Goal: Task Accomplishment & Management: Manage account settings

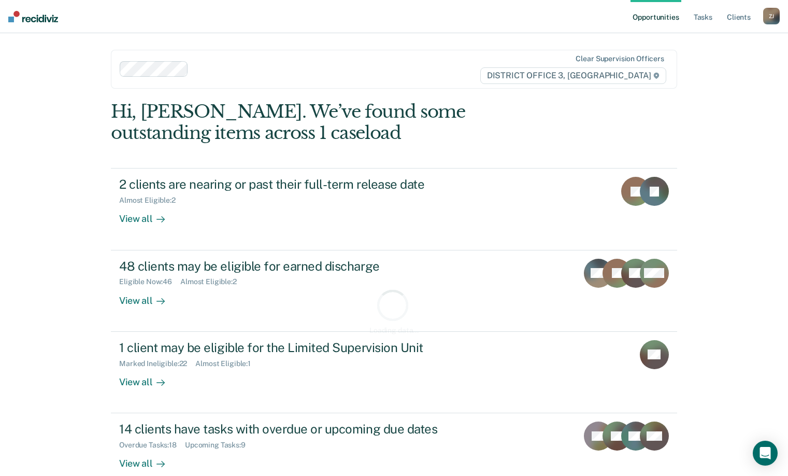
click at [456, 22] on nav "Opportunities Tasks Client s [PERSON_NAME] Profile How it works Log Out" at bounding box center [394, 16] width 788 height 33
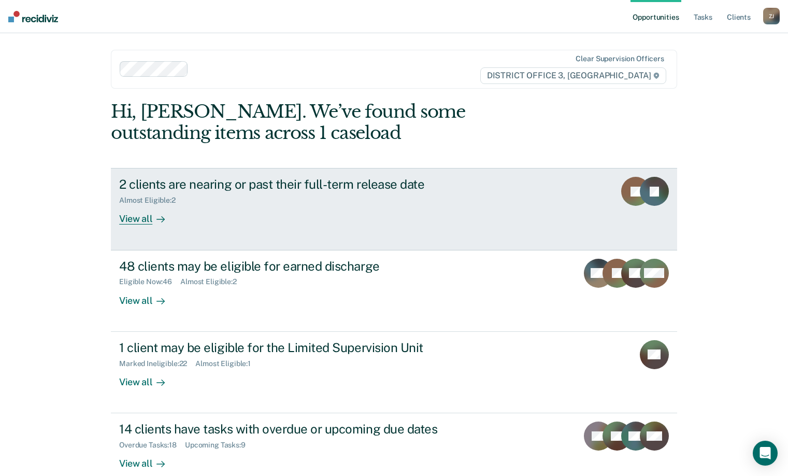
click at [339, 193] on div "Almost Eligible : 2" at bounding box center [301, 198] width 364 height 13
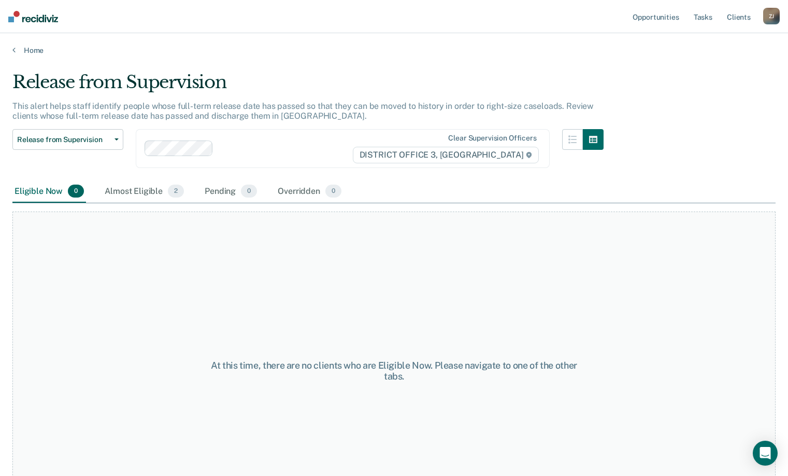
scroll to position [52, 0]
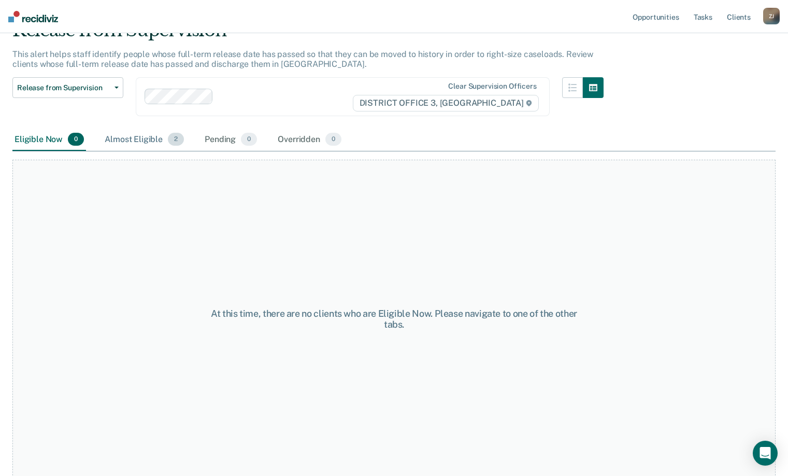
click at [148, 139] on div "Almost Eligible 2" at bounding box center [144, 139] width 83 height 23
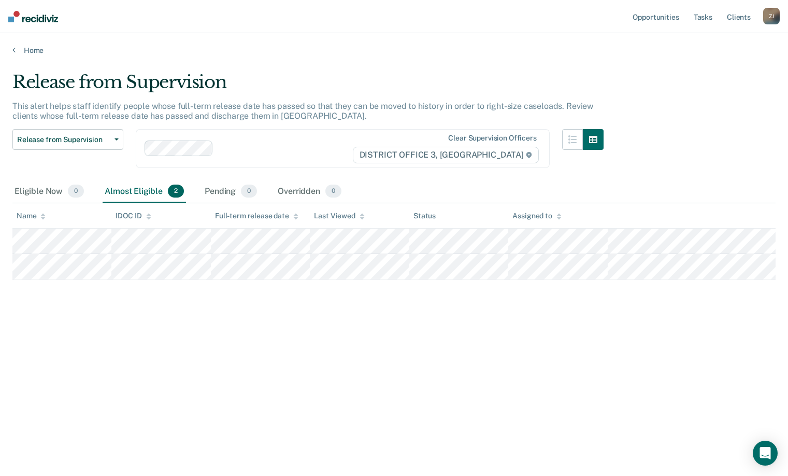
scroll to position [0, 0]
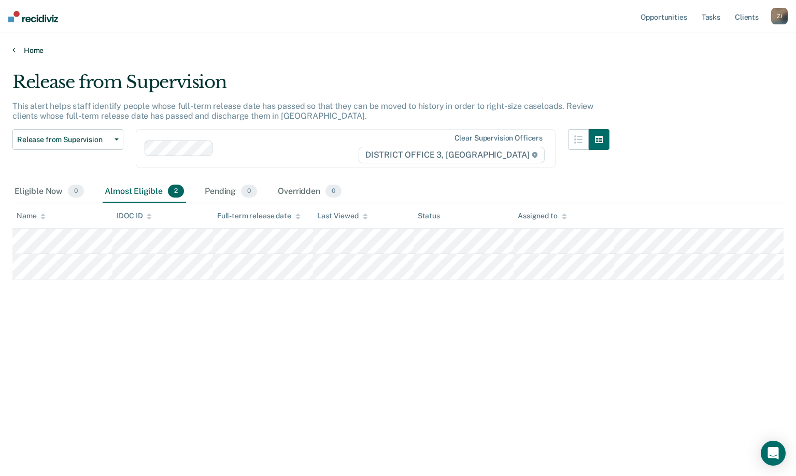
click at [32, 50] on link "Home" at bounding box center [397, 50] width 771 height 9
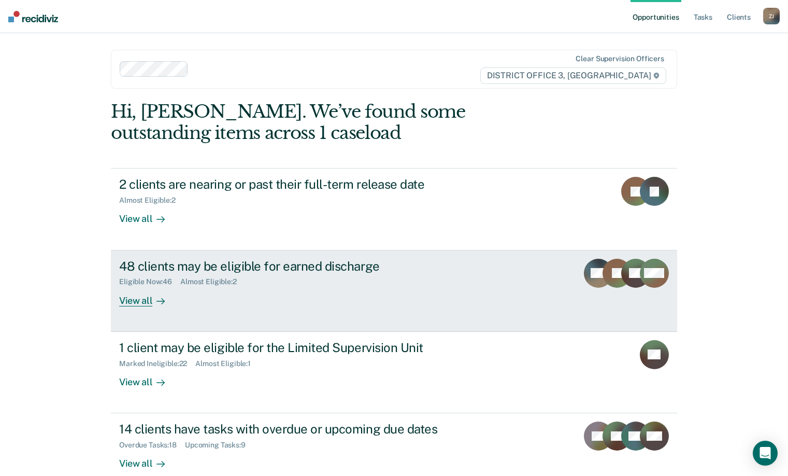
click at [354, 266] on div "48 clients may be eligible for earned discharge" at bounding box center [301, 265] width 364 height 15
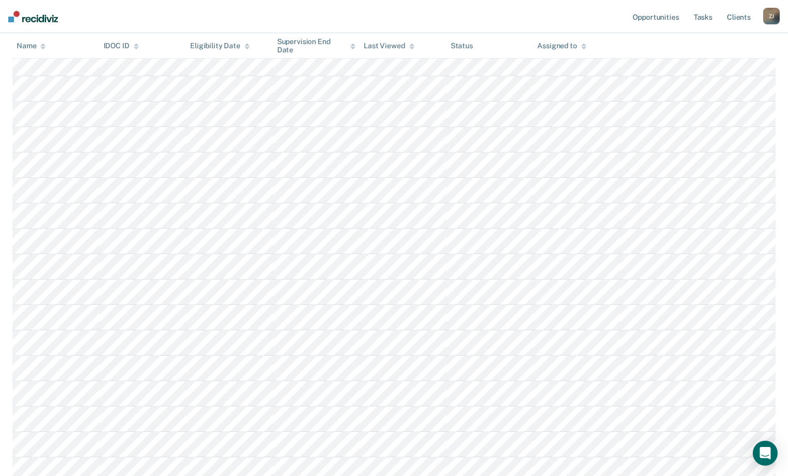
scroll to position [777, 0]
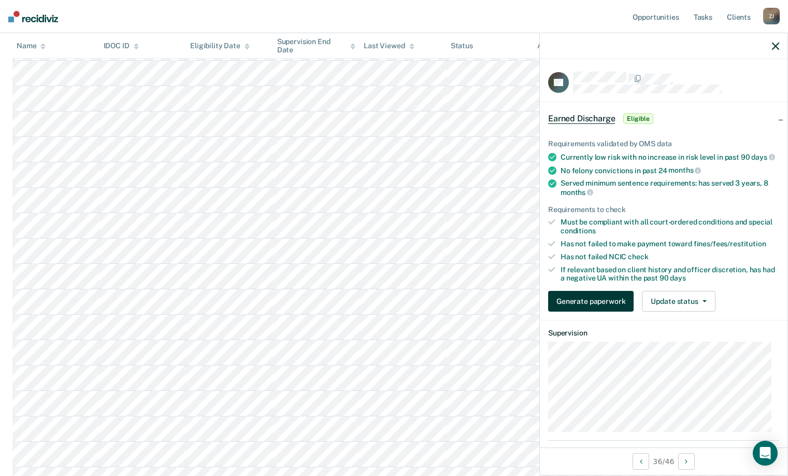
click at [621, 308] on button "Generate paperwork" at bounding box center [590, 301] width 85 height 21
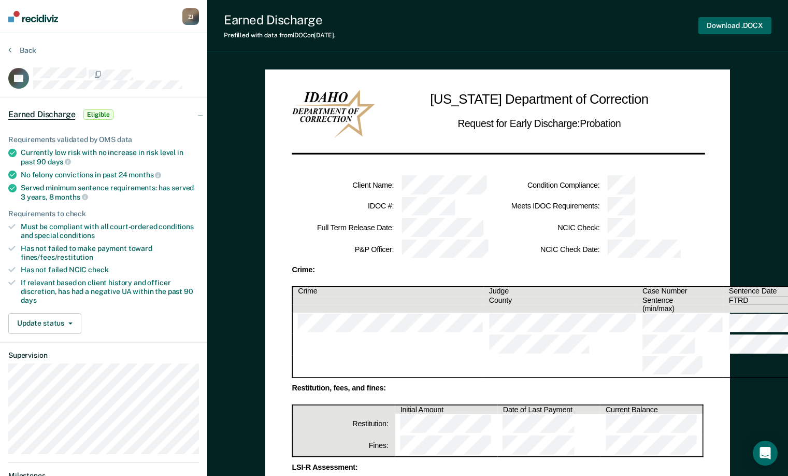
click at [736, 27] on button "Download .DOCX" at bounding box center [734, 25] width 73 height 17
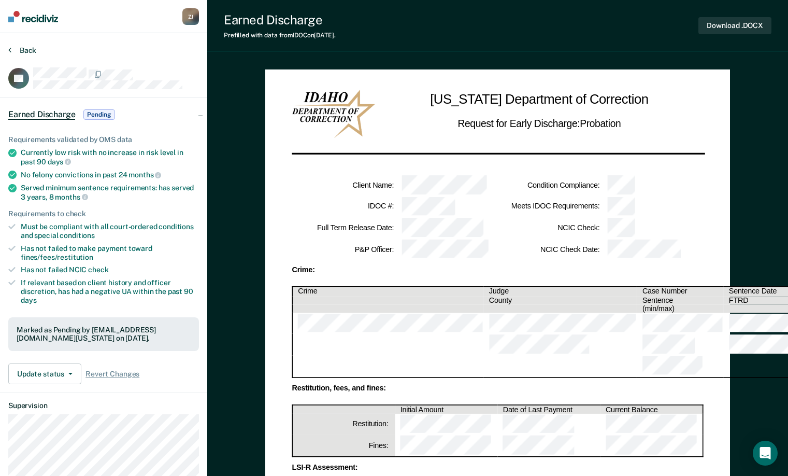
click at [22, 49] on button "Back" at bounding box center [22, 50] width 28 height 9
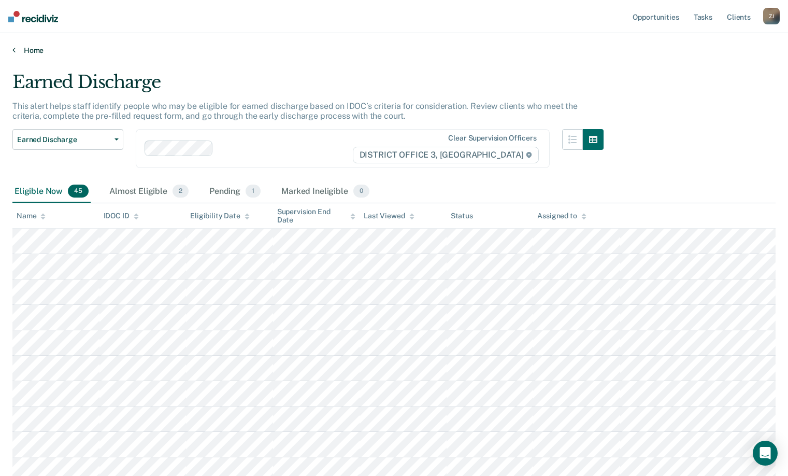
click at [29, 49] on link "Home" at bounding box center [393, 50] width 763 height 9
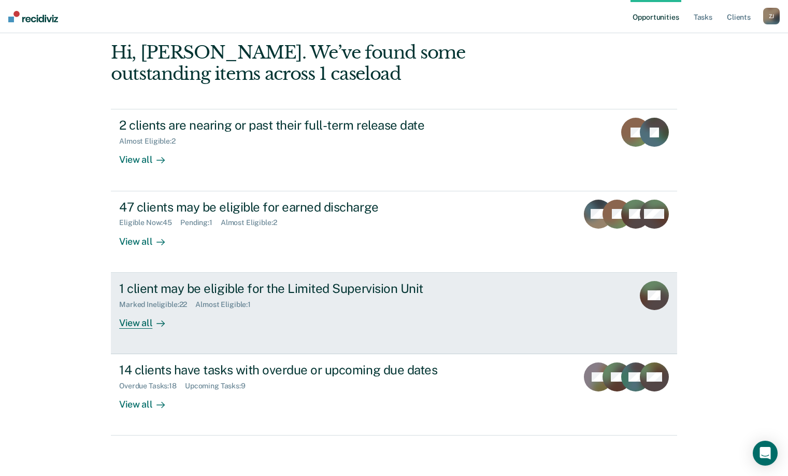
scroll to position [60, 0]
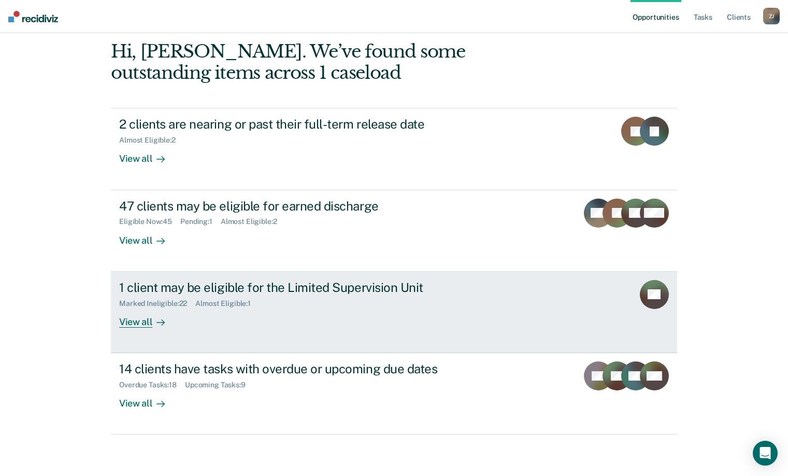
click at [422, 303] on div "Marked Ineligible : 22 Almost Eligible : 1" at bounding box center [301, 301] width 364 height 13
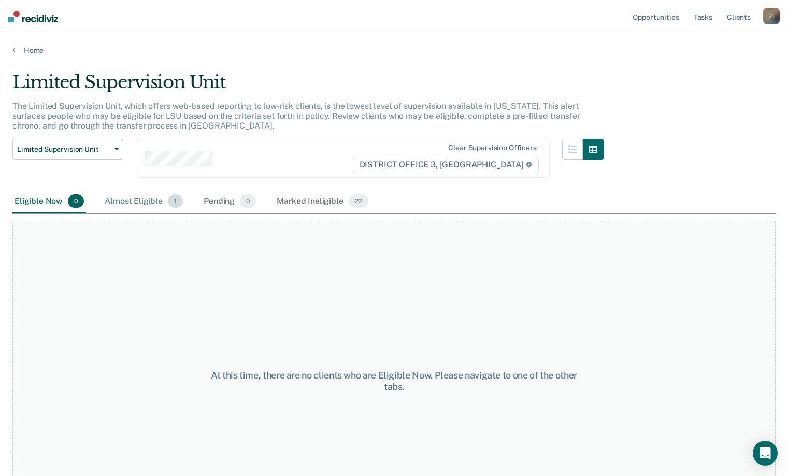
click at [138, 204] on div "Almost Eligible 1" at bounding box center [144, 201] width 82 height 23
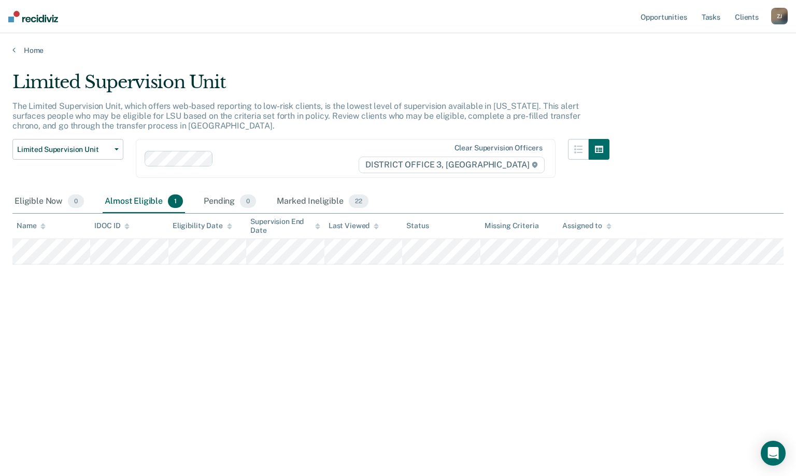
click at [20, 45] on div "Home" at bounding box center [398, 44] width 796 height 22
click at [30, 55] on main "Limited Supervision Unit The Limited Supervision Unit, which offers web-based r…" at bounding box center [398, 264] width 796 height 418
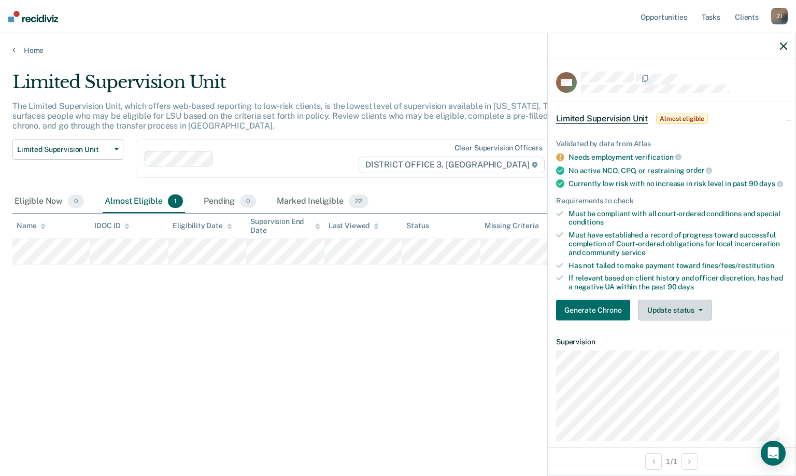
click at [694, 313] on button "Update status" at bounding box center [674, 309] width 73 height 21
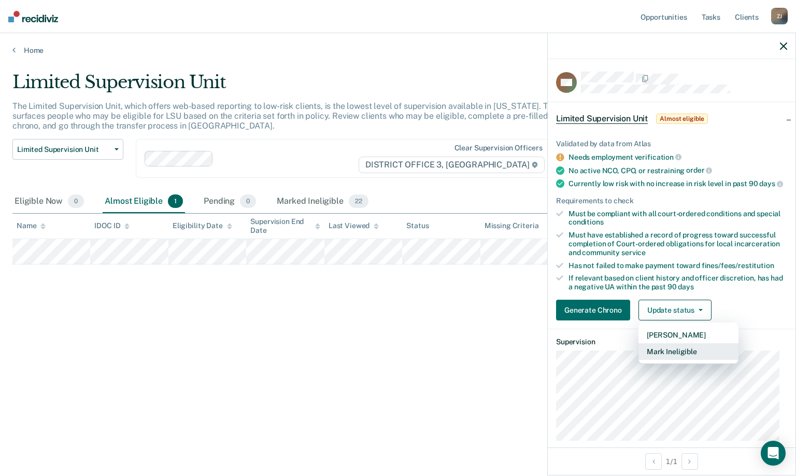
click at [680, 353] on button "Mark Ineligible" at bounding box center [688, 351] width 100 height 17
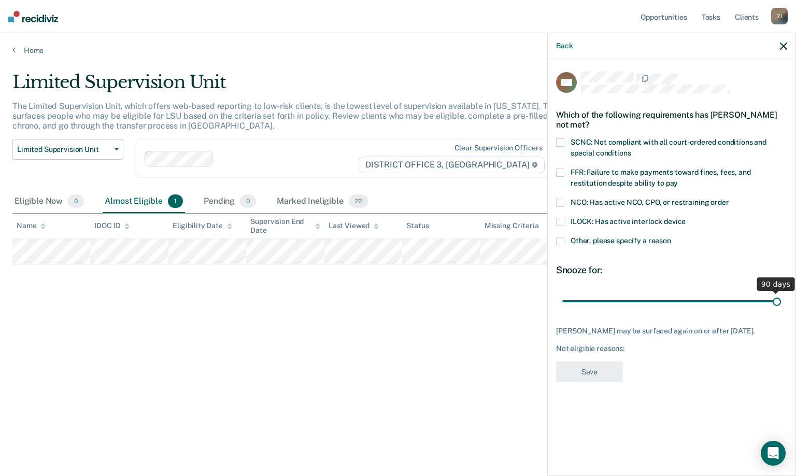
drag, startPoint x: 634, startPoint y: 304, endPoint x: 783, endPoint y: 303, distance: 149.2
type input "90"
click at [781, 303] on input "range" at bounding box center [671, 301] width 219 height 18
click at [561, 240] on span at bounding box center [560, 241] width 8 height 8
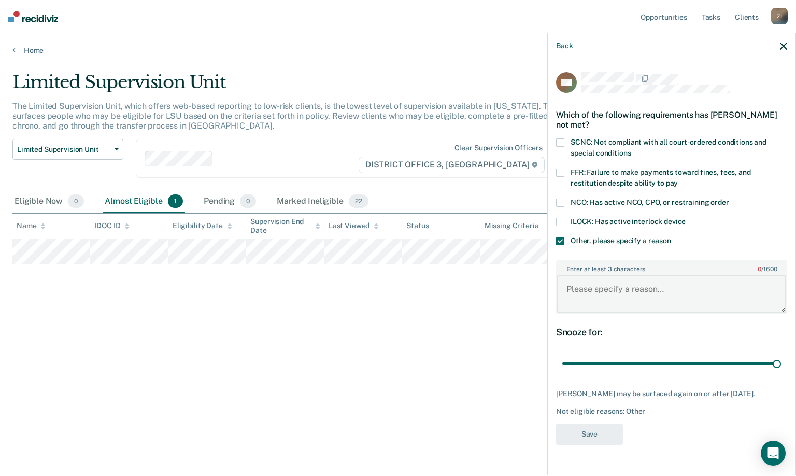
click at [598, 292] on textarea "Enter at least 3 characters 0 / 1600" at bounding box center [671, 294] width 229 height 38
type textarea "Sex Offender Supervision"
click at [584, 429] on button "Save" at bounding box center [589, 433] width 67 height 21
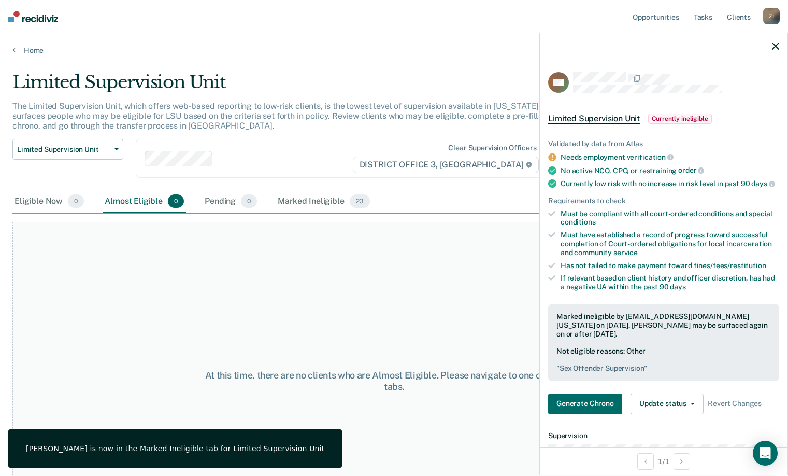
click at [775, 43] on icon "button" at bounding box center [775, 45] width 7 height 7
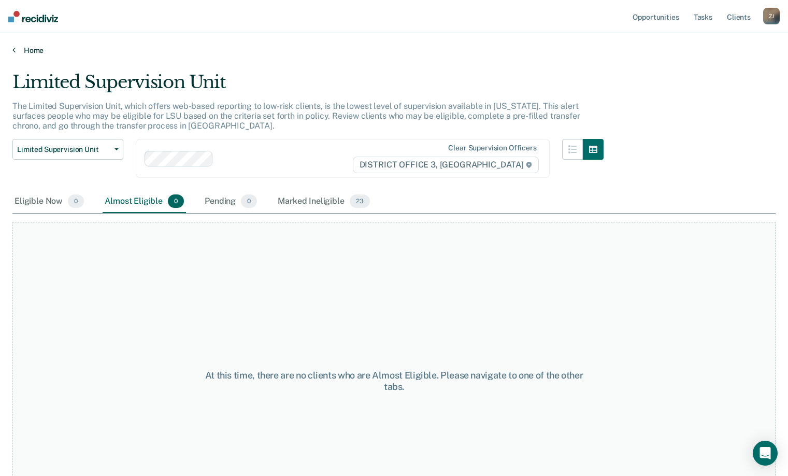
click at [34, 48] on link "Home" at bounding box center [393, 50] width 763 height 9
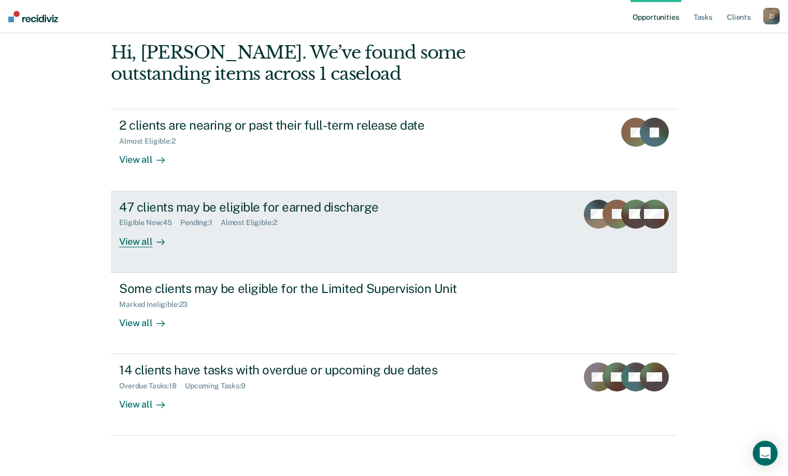
scroll to position [60, 0]
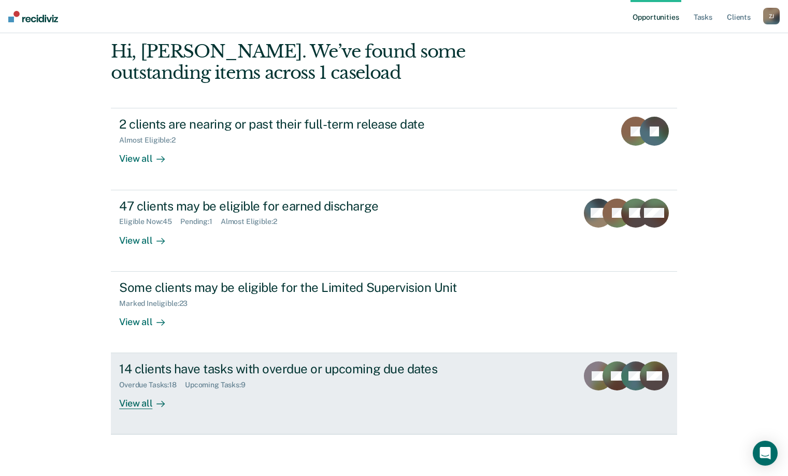
click at [395, 376] on div "Overdue Tasks : 18 Upcoming Tasks : 9" at bounding box center [301, 382] width 364 height 13
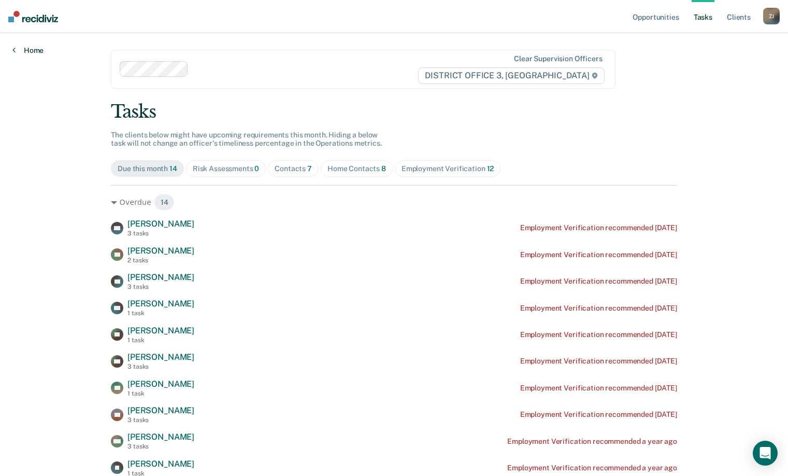
click at [36, 51] on link "Home" at bounding box center [27, 50] width 31 height 9
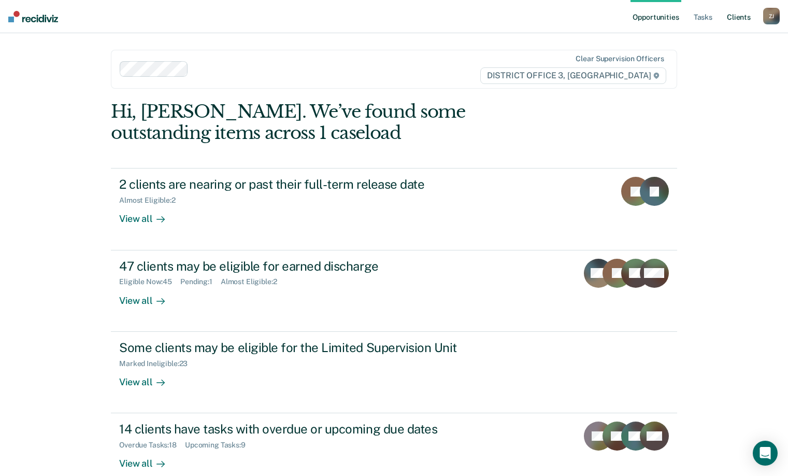
click at [731, 20] on link "Client s" at bounding box center [739, 16] width 28 height 33
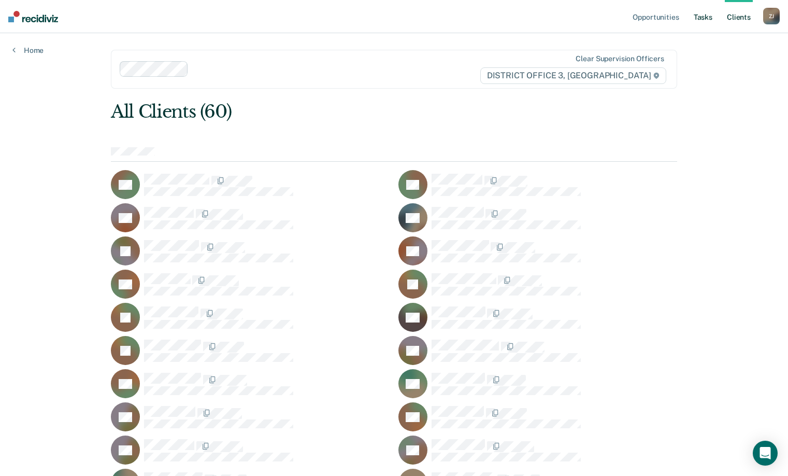
click at [704, 14] on link "Tasks" at bounding box center [703, 16] width 23 height 33
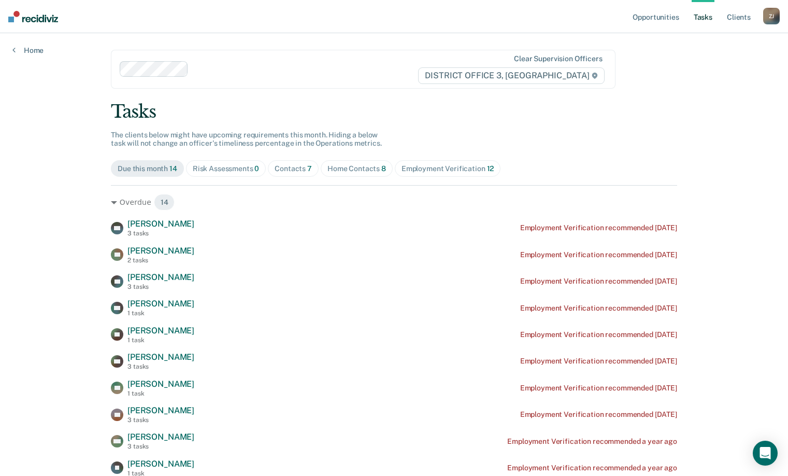
click at [767, 16] on div "Z J" at bounding box center [771, 16] width 17 height 17
click at [709, 66] on link "Log Out" at bounding box center [729, 68] width 83 height 9
